Goal: Complete application form

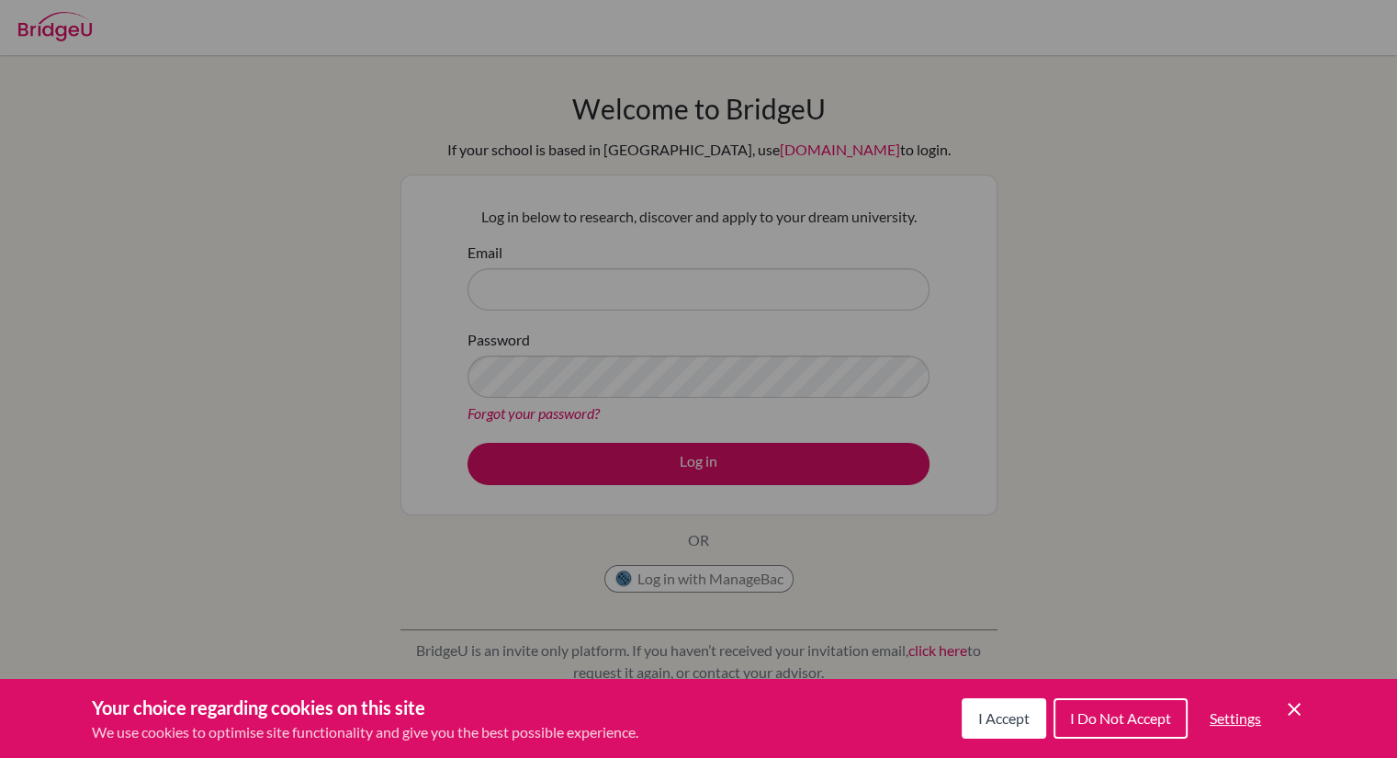
click at [1225, 146] on div "Cookie Preferences" at bounding box center [698, 379] width 1397 height 758
click at [1300, 704] on icon "Cookie Control Close Icon" at bounding box center [1294, 709] width 22 height 22
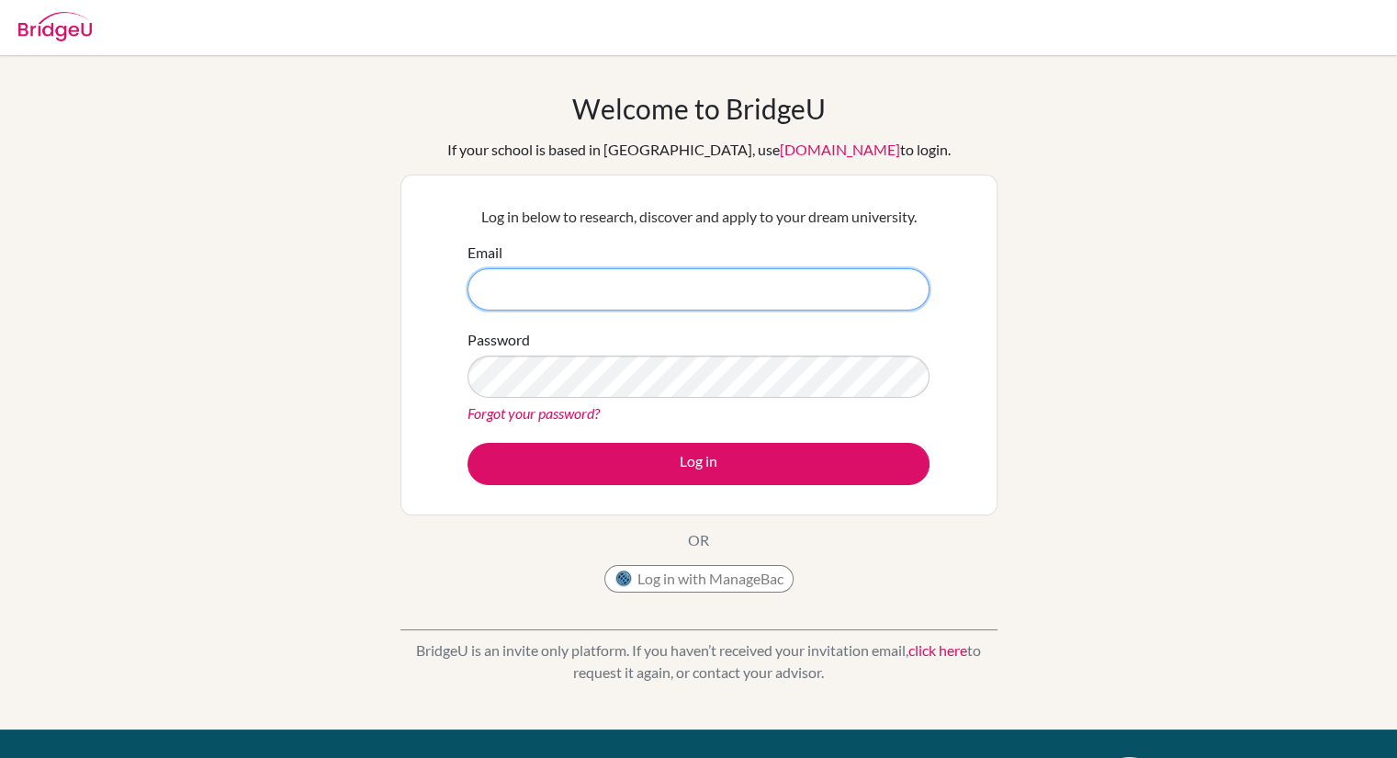
click at [592, 294] on input "Email" at bounding box center [699, 289] width 462 height 42
type input "marachan0511@gmail.com"
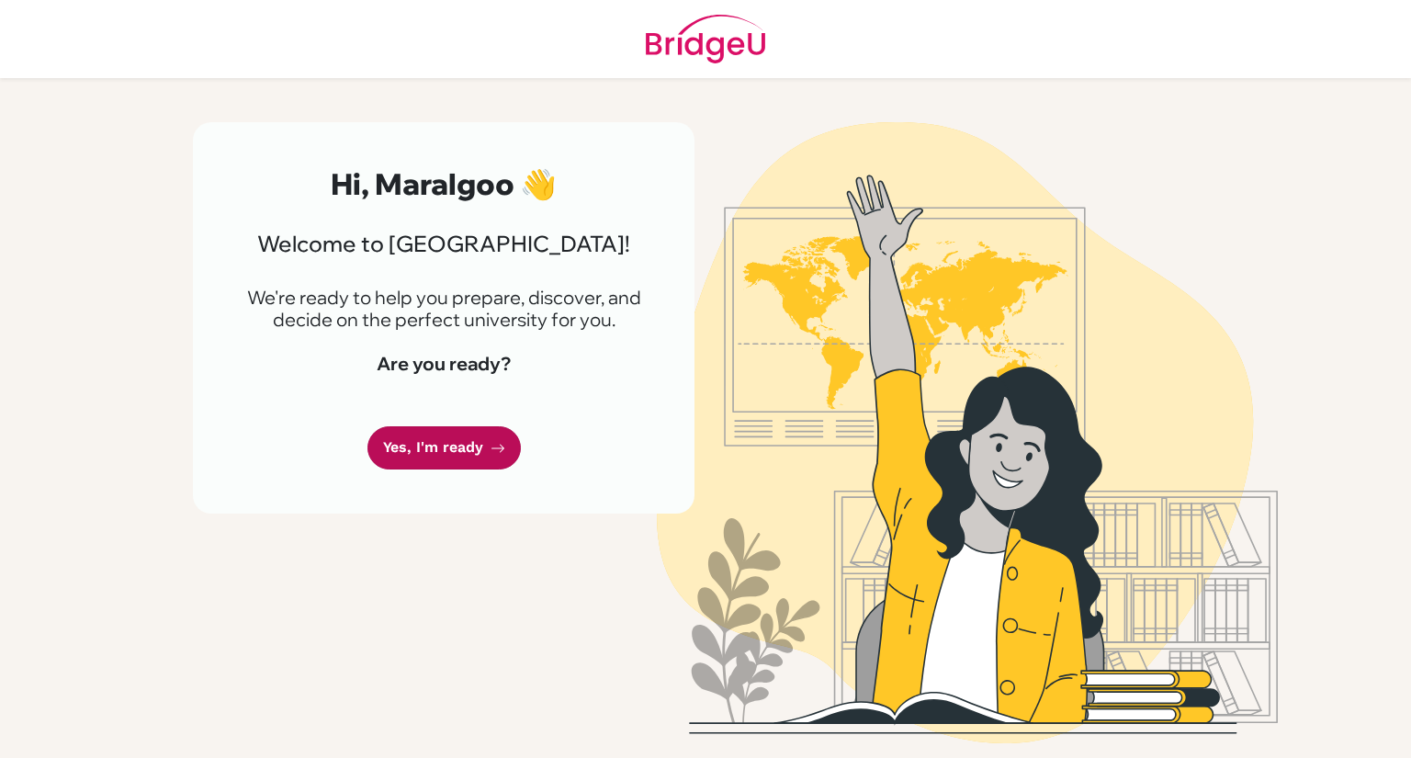
click at [458, 437] on link "Yes, I'm ready" at bounding box center [443, 447] width 153 height 43
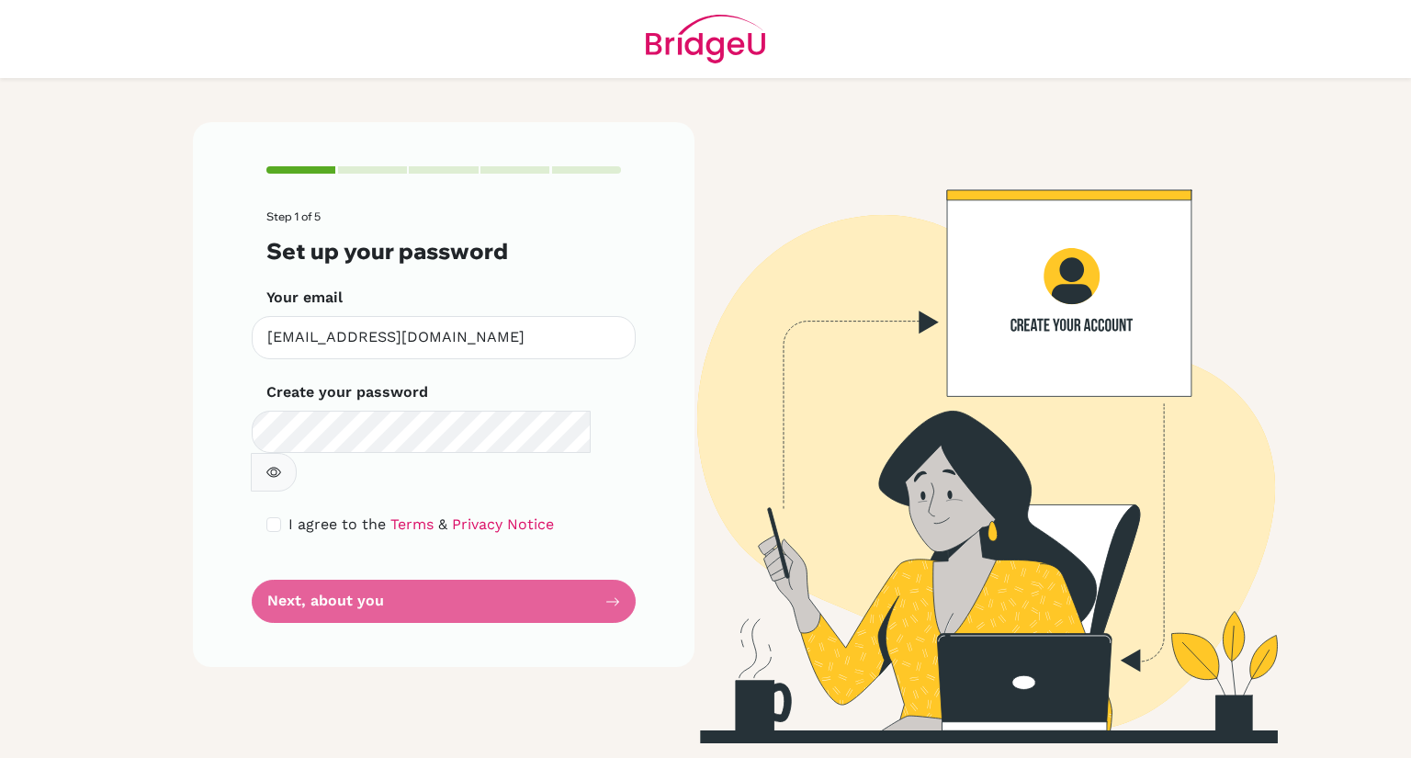
click at [441, 553] on form "Step 1 of 5 Set up your password Your email [EMAIL_ADDRESS][DOMAIN_NAME] Invali…" at bounding box center [443, 416] width 355 height 412
click at [297, 453] on button "button" at bounding box center [274, 472] width 46 height 39
click at [288, 515] on span "I agree to the" at bounding box center [336, 523] width 97 height 17
click at [275, 517] on input "checkbox" at bounding box center [273, 524] width 15 height 15
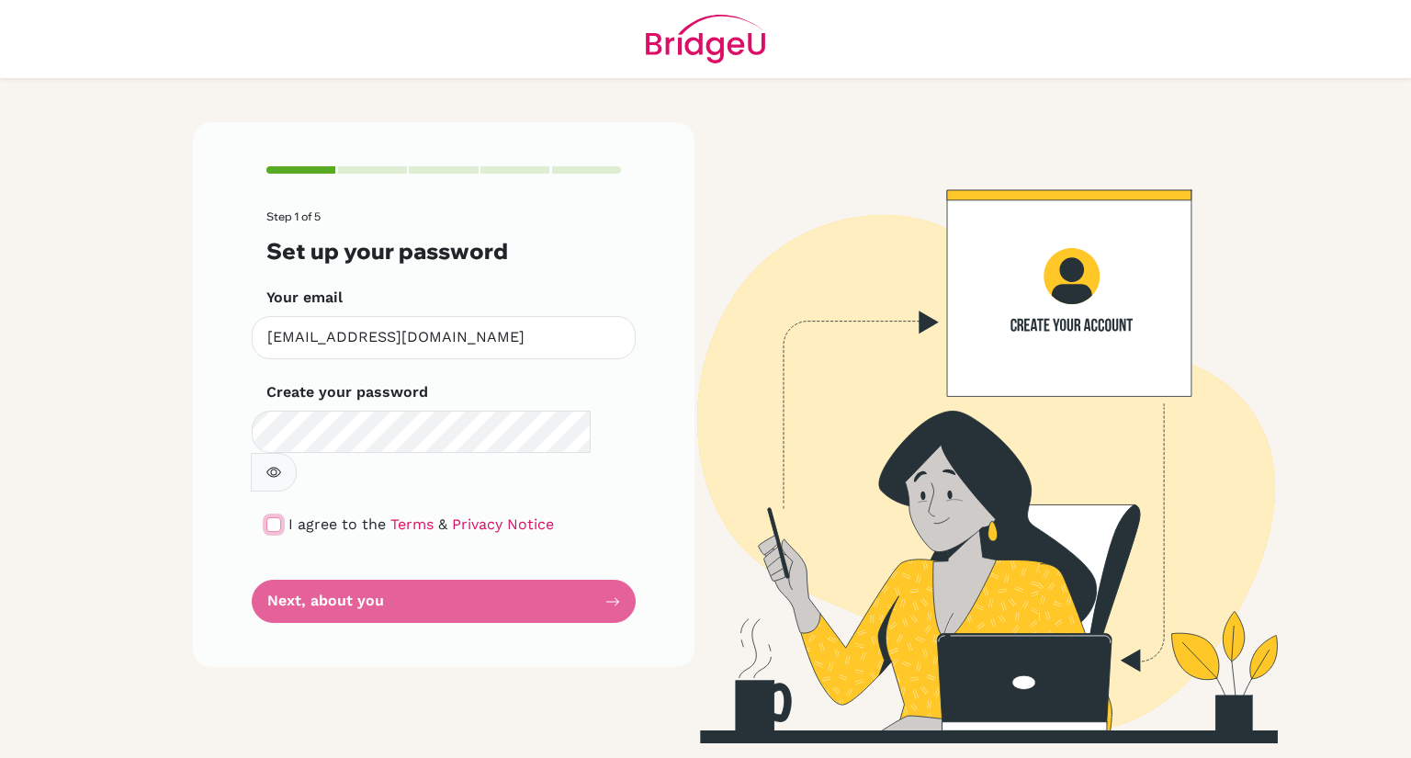
checkbox input "true"
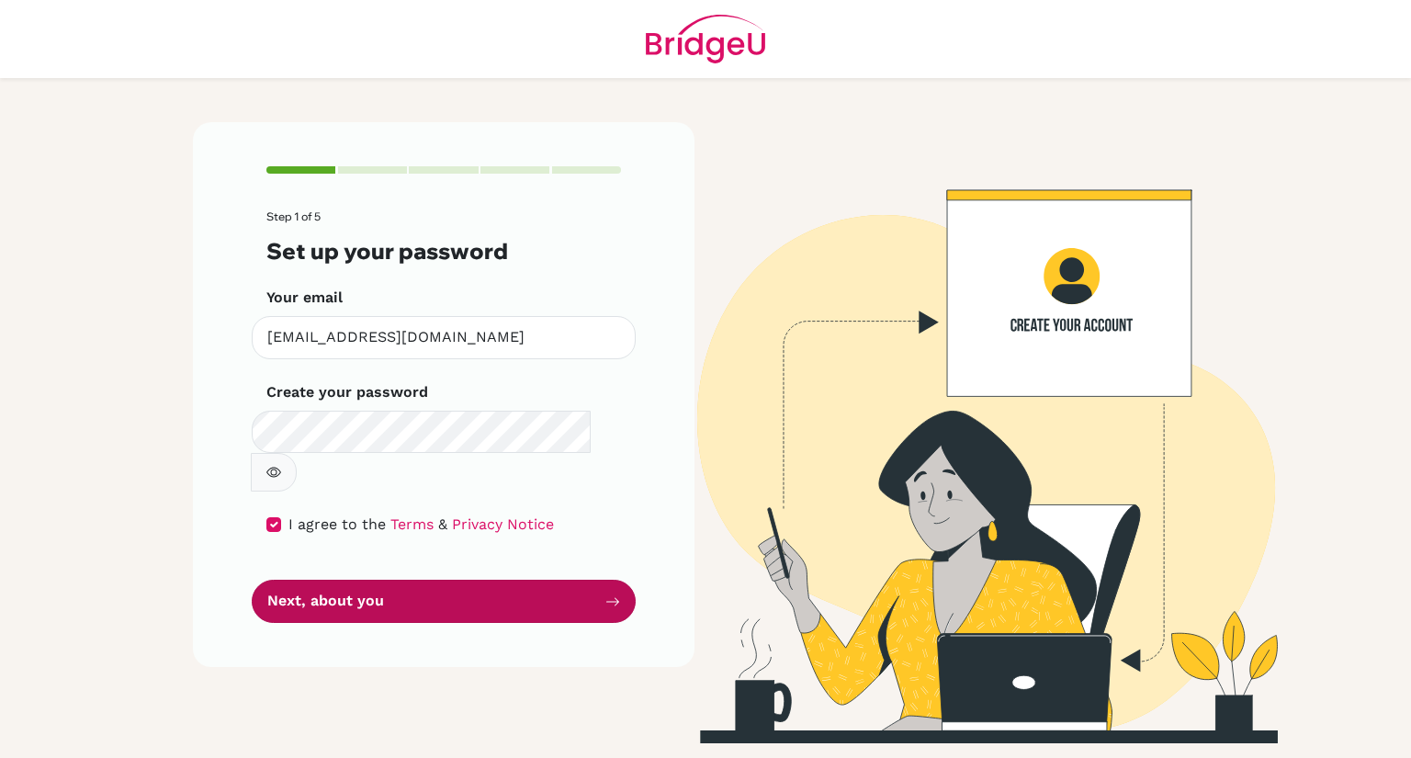
click at [308, 580] on button "Next, about you" at bounding box center [444, 601] width 384 height 43
